Goal: Find specific page/section: Find specific page/section

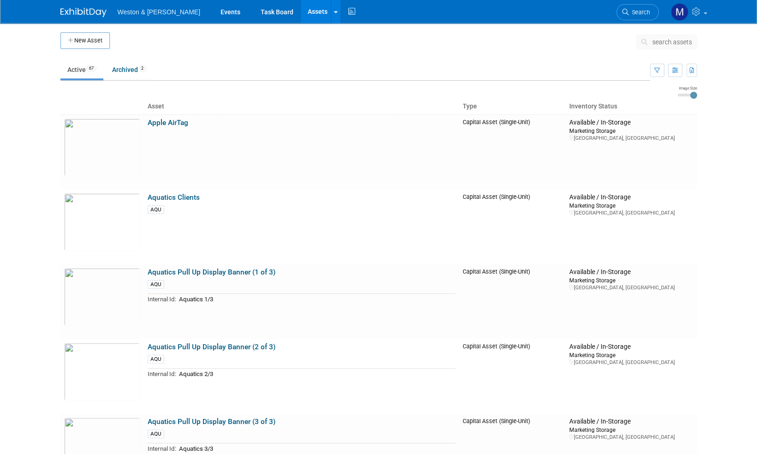
click at [301, 11] on link "Assets" at bounding box center [318, 11] width 34 height 23
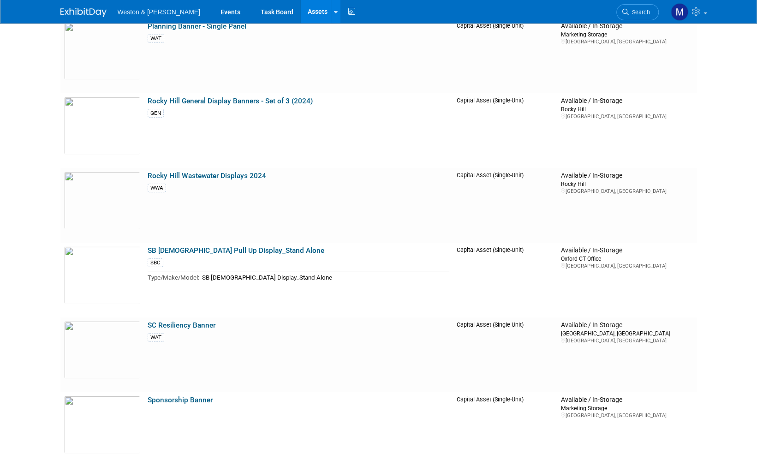
scroll to position [3648, 0]
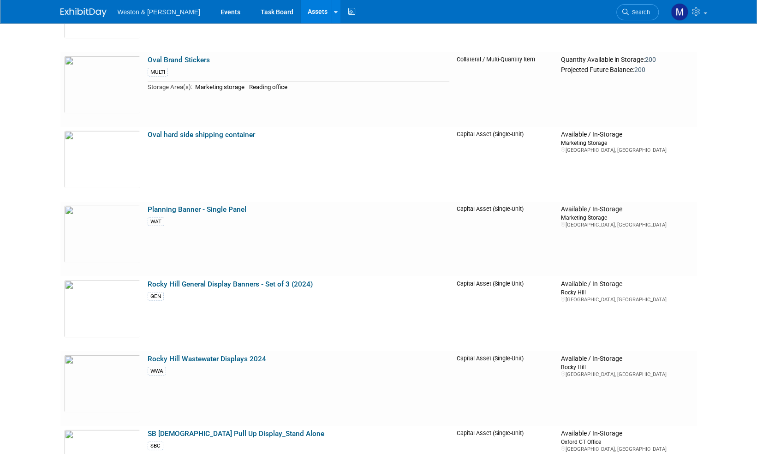
click at [83, 14] on img at bounding box center [83, 12] width 46 height 9
